Goal: Find contact information: Find contact information

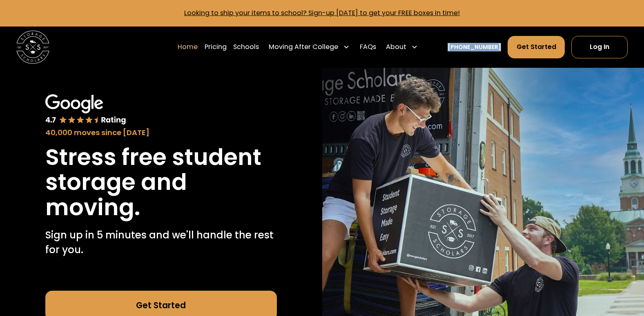
drag, startPoint x: 451, startPoint y: 44, endPoint x: 503, endPoint y: 46, distance: 51.1
click at [503, 46] on nav "Home Pricing Schools Moving After College Apartment Moving Local Moving Residen…" at bounding box center [403, 47] width 450 height 23
click at [374, 43] on link "FAQs" at bounding box center [368, 47] width 16 height 23
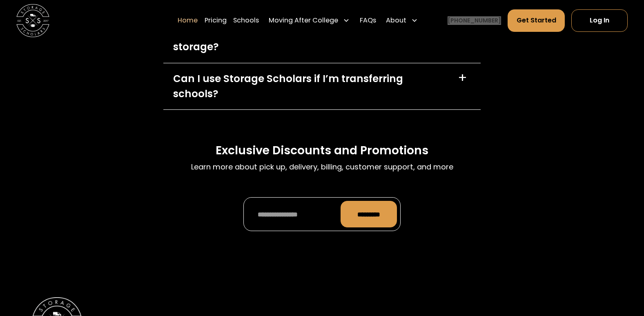
scroll to position [2893, 0]
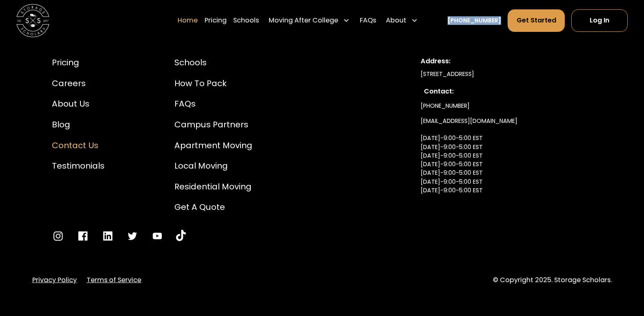
click at [66, 139] on div "Contact Us" at bounding box center [78, 145] width 53 height 12
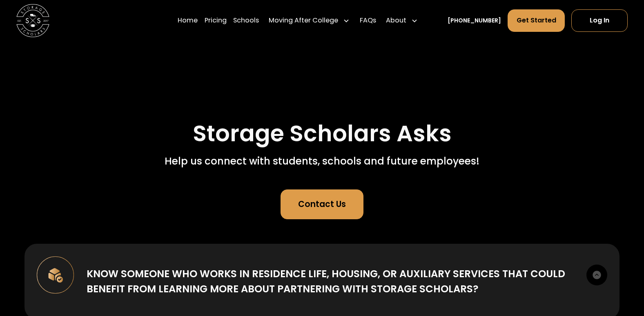
scroll to position [163, 0]
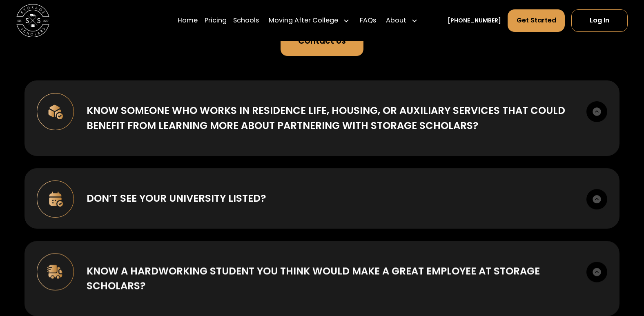
click at [317, 47] on div "Contact Us" at bounding box center [322, 41] width 48 height 12
drag, startPoint x: 222, startPoint y: 46, endPoint x: 223, endPoint y: 51, distance: 5.5
click at [222, 46] on div "Storage Scholars Asks Help us connect with students, schools and future employe…" at bounding box center [322, 6] width 595 height 98
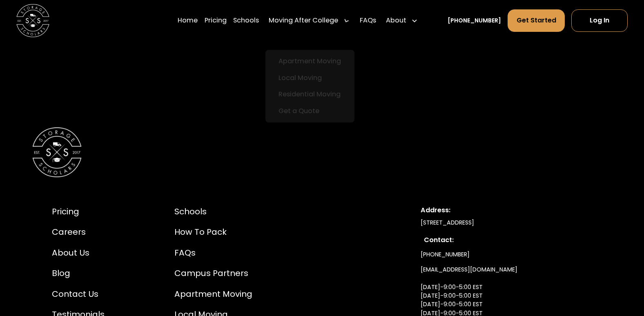
scroll to position [704, 0]
